Goal: Information Seeking & Learning: Learn about a topic

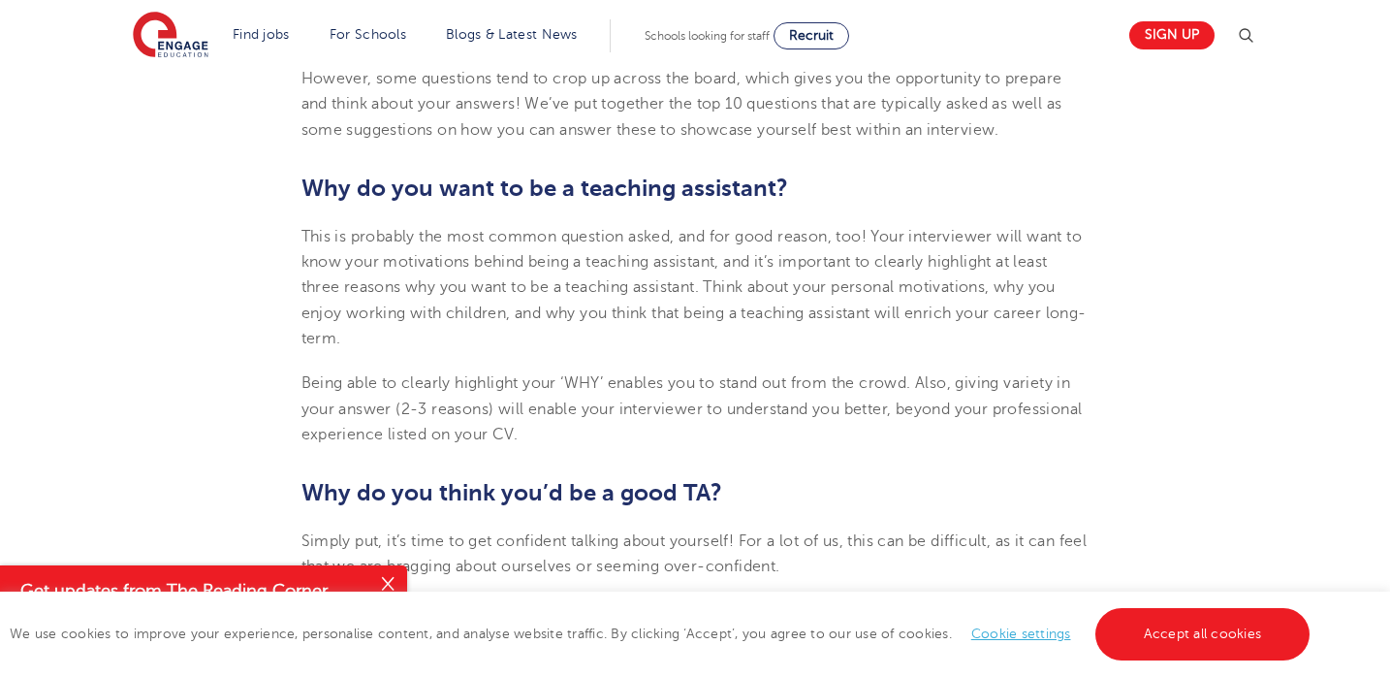
scroll to position [866, 0]
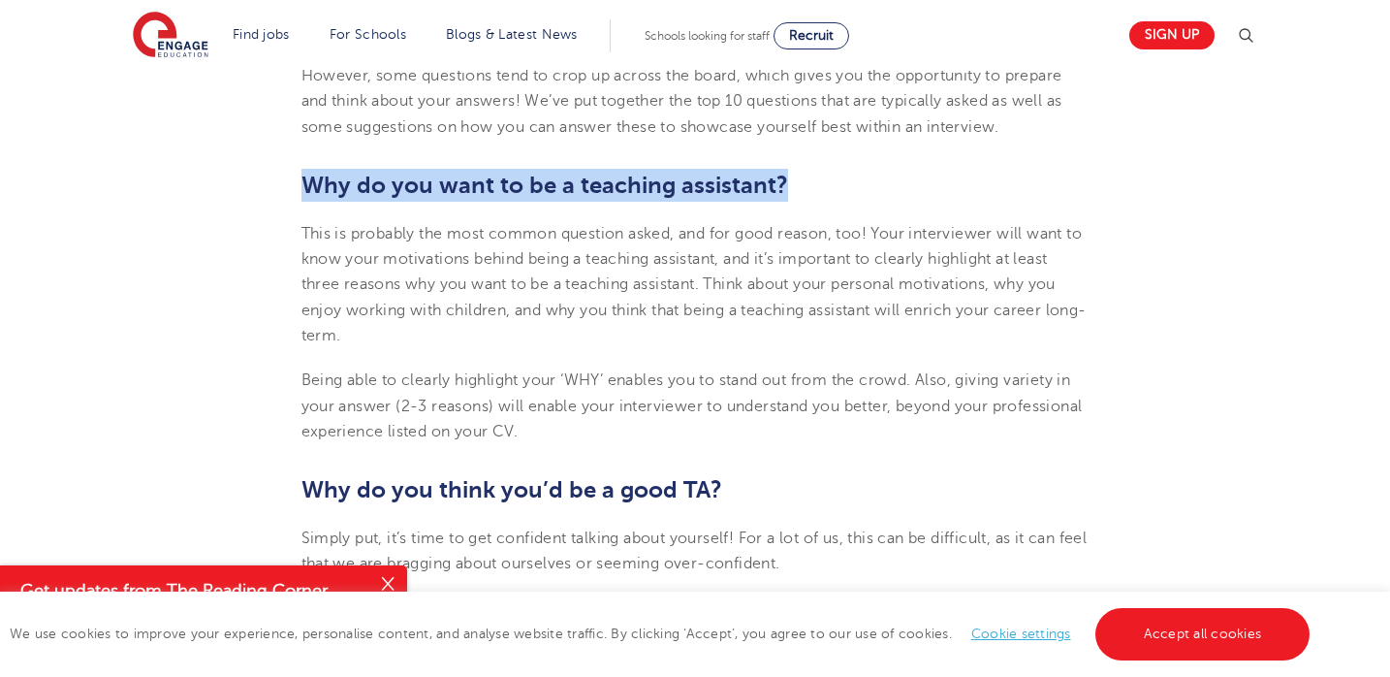
drag, startPoint x: 302, startPoint y: 177, endPoint x: 785, endPoint y: 174, distance: 482.9
click at [785, 174] on h2 "Why do you want to be a teaching assistant?" at bounding box center [696, 185] width 788 height 33
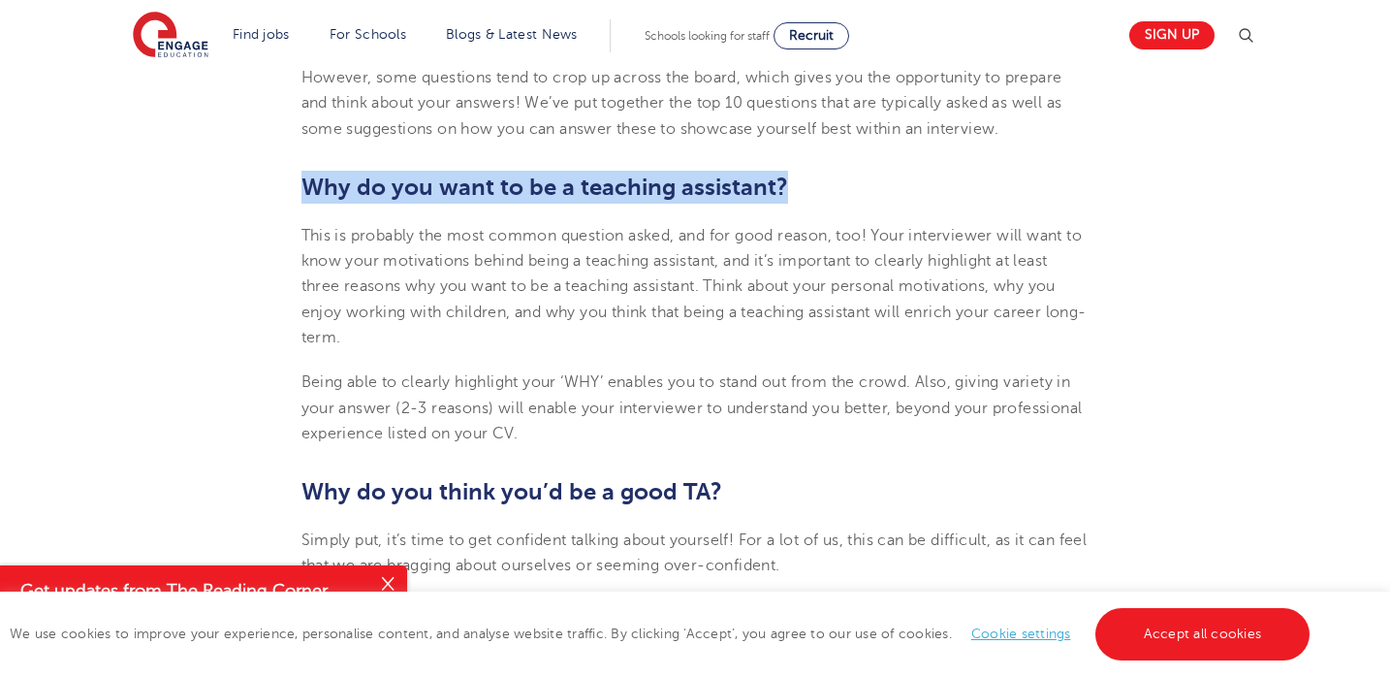
copy b "Why do you want to be a teaching assistant?"
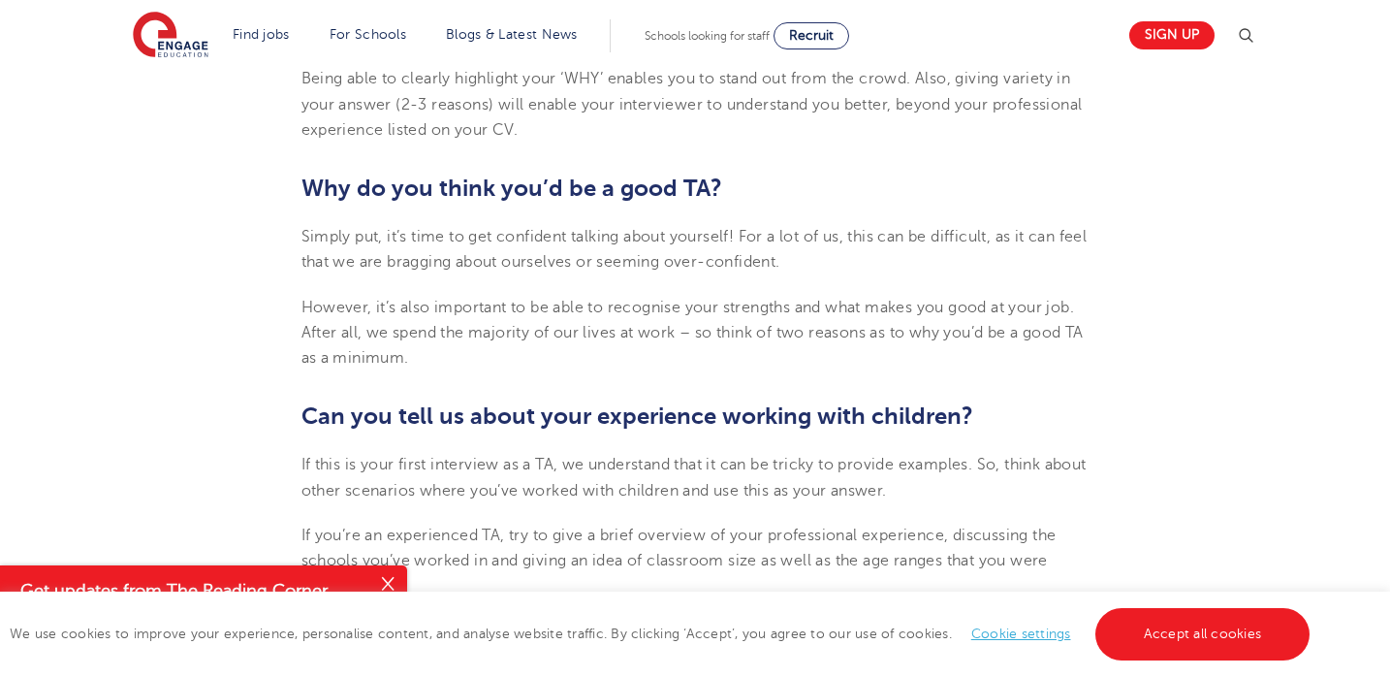
scroll to position [1173, 0]
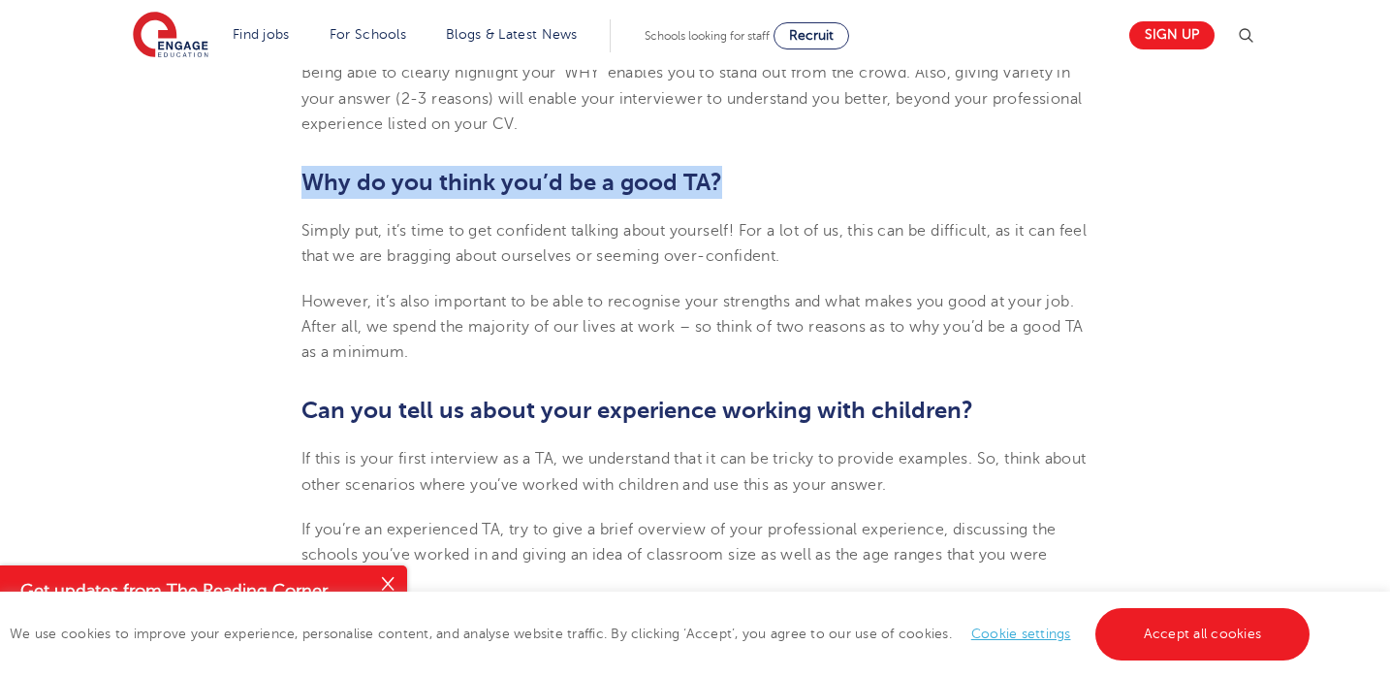
drag, startPoint x: 302, startPoint y: 172, endPoint x: 739, endPoint y: 174, distance: 437.3
click at [739, 174] on h2 "Why do you think you’d be a good TA?" at bounding box center [696, 182] width 788 height 33
copy b "Why do you think you’d be a good TA?"
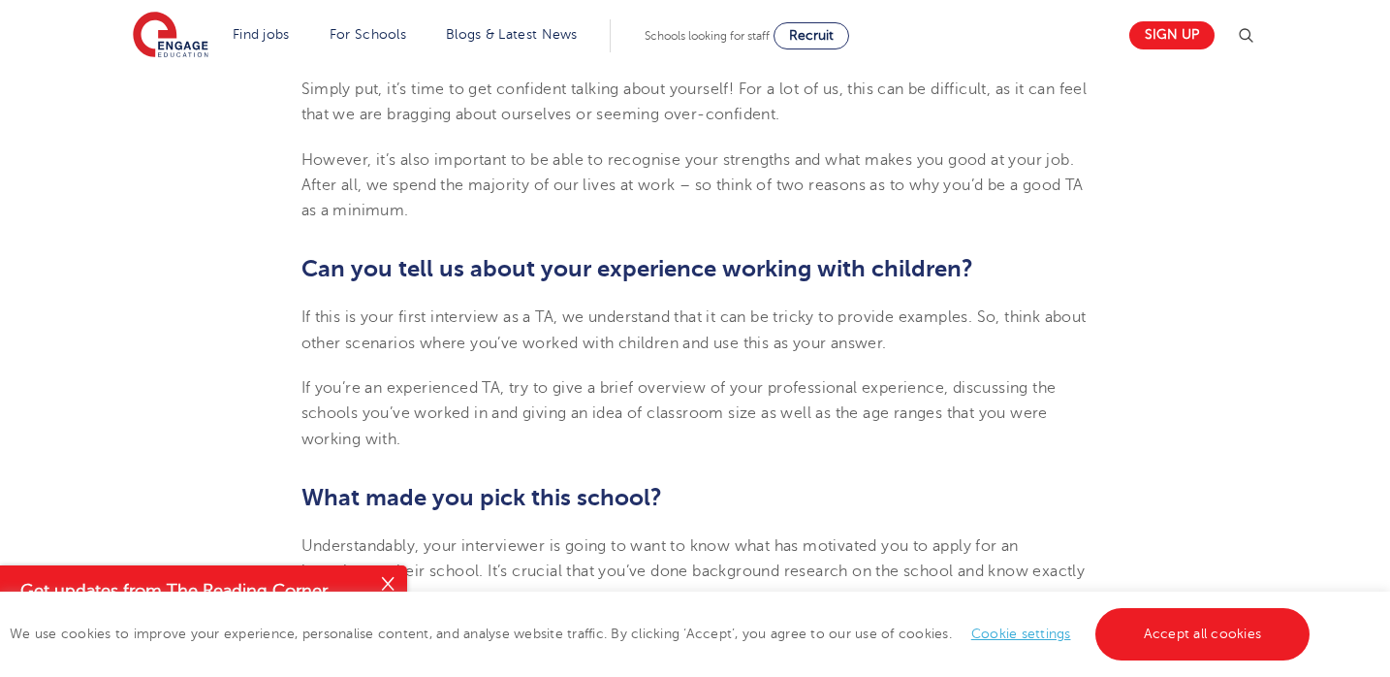
scroll to position [1377, 0]
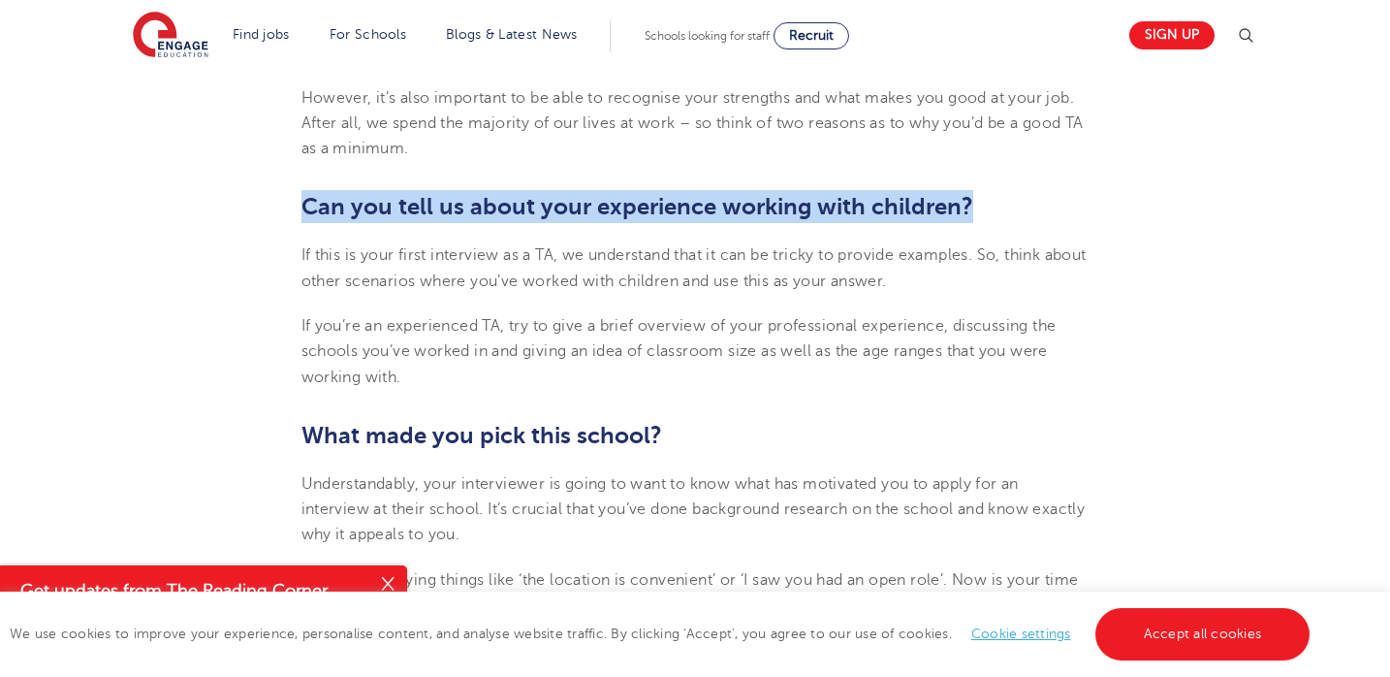
drag, startPoint x: 301, startPoint y: 196, endPoint x: 992, endPoint y: 210, distance: 691.4
click at [992, 210] on h2 "Can you tell us about your experience working with children?" at bounding box center [696, 206] width 788 height 33
copy b "Can you tell us about your experience working with children?"
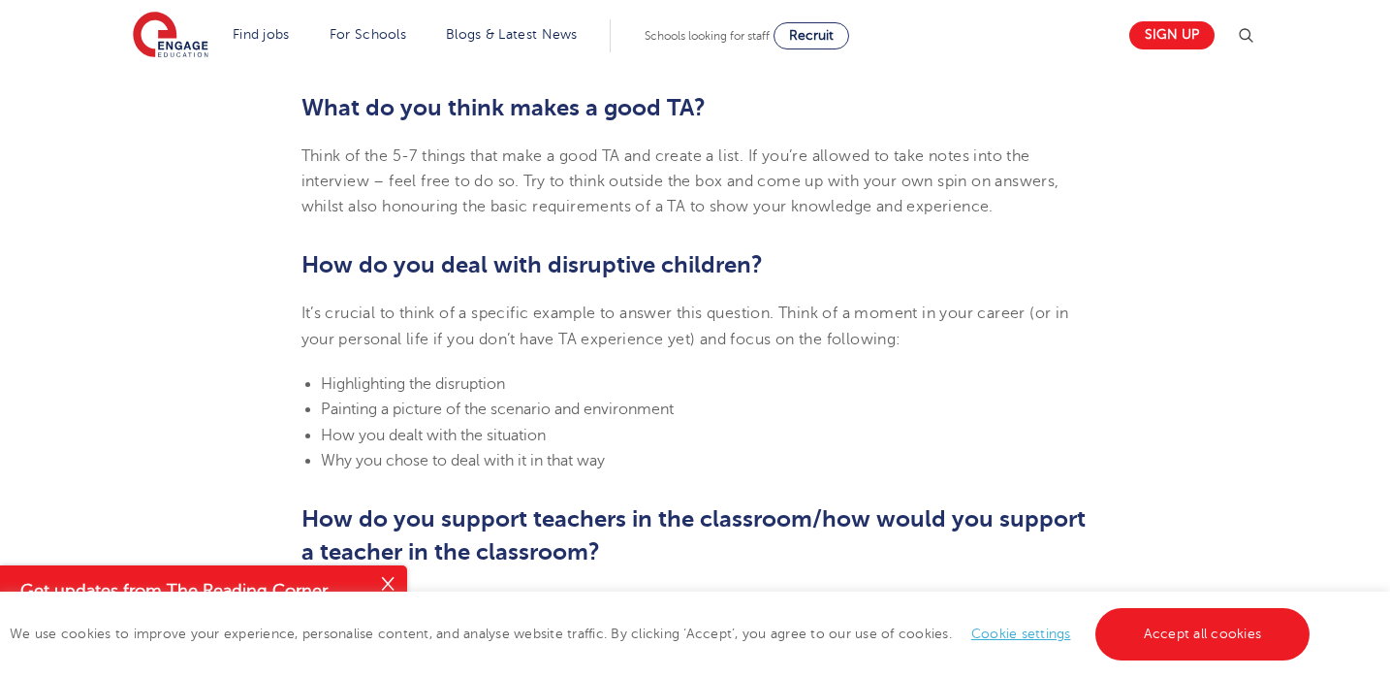
scroll to position [1986, 0]
